Goal: Find specific fact: Find contact information

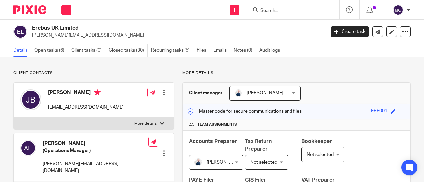
click at [288, 9] on input "Search" at bounding box center [290, 11] width 60 height 6
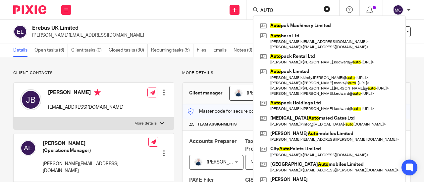
type input "AUTO"
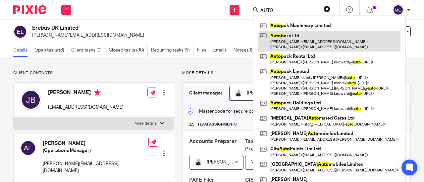
click at [282, 35] on link at bounding box center [329, 41] width 142 height 21
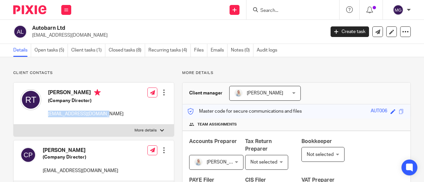
drag, startPoint x: 103, startPoint y: 112, endPoint x: 48, endPoint y: 113, distance: 55.3
click at [48, 113] on div "[PERSON_NAME] (Company Director) [EMAIL_ADDRESS][DOMAIN_NAME] Edit contact Crea…" at bounding box center [94, 104] width 160 height 42
copy p "[EMAIL_ADDRESS][DOMAIN_NAME]"
drag, startPoint x: 88, startPoint y: 36, endPoint x: 32, endPoint y: 37, distance: 56.6
click at [32, 37] on div "Autobarn Ltd sales@autobarncars.co.uk" at bounding box center [166, 32] width 307 height 14
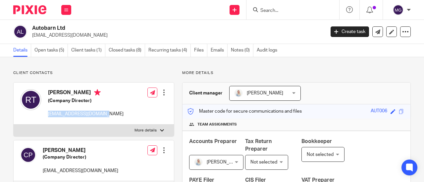
copy p "sales@autobarncars.co.uk"
click at [288, 11] on input "Search" at bounding box center [290, 11] width 60 height 6
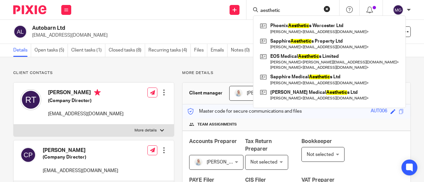
type input "aesthetic"
